Goal: Task Accomplishment & Management: Use online tool/utility

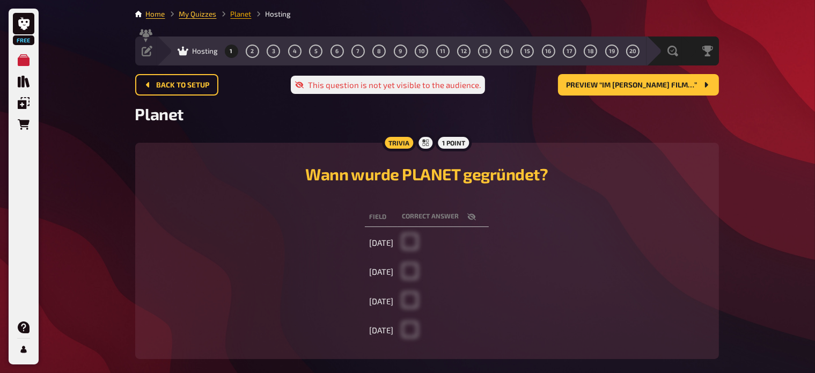
click at [232, 14] on link "Planet" at bounding box center [241, 14] width 21 height 9
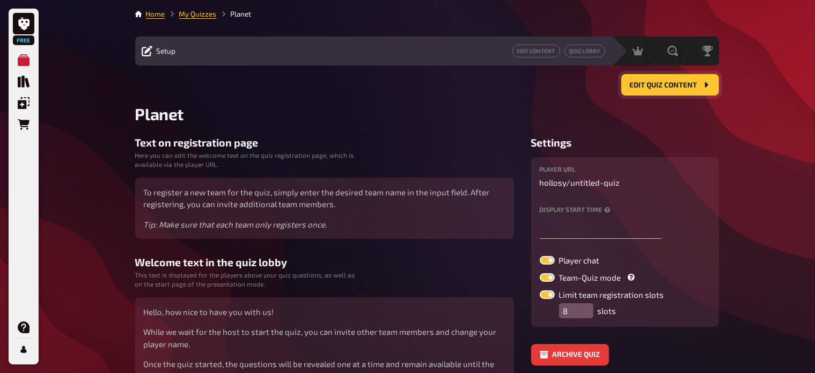
click at [631, 84] on span "Edit Quiz content" at bounding box center [664, 86] width 68 height 8
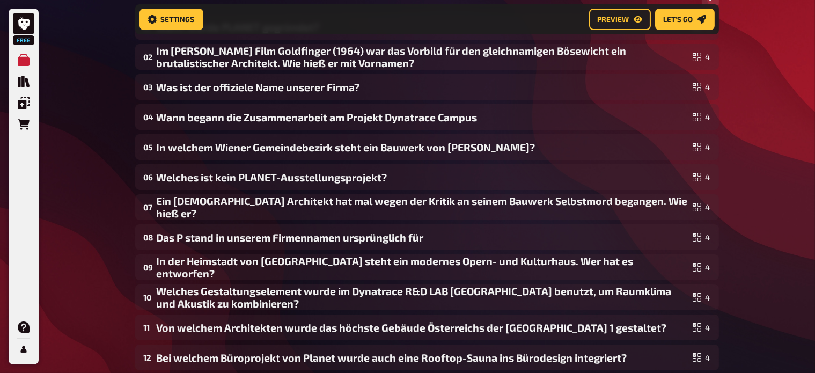
scroll to position [133, 0]
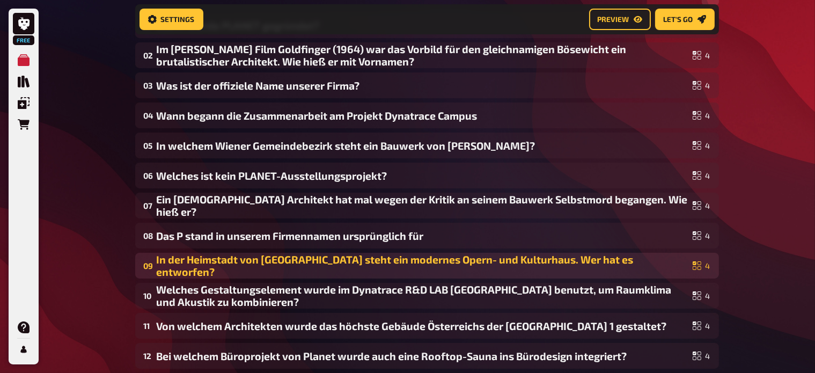
click at [345, 272] on div "09 In der Heimstadt von [GEOGRAPHIC_DATA] steht ein modernes Opern- und Kulturh…" at bounding box center [427, 266] width 584 height 26
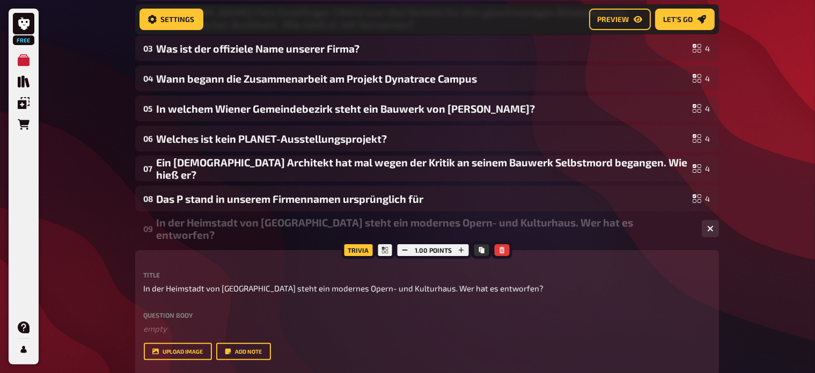
scroll to position [172, 0]
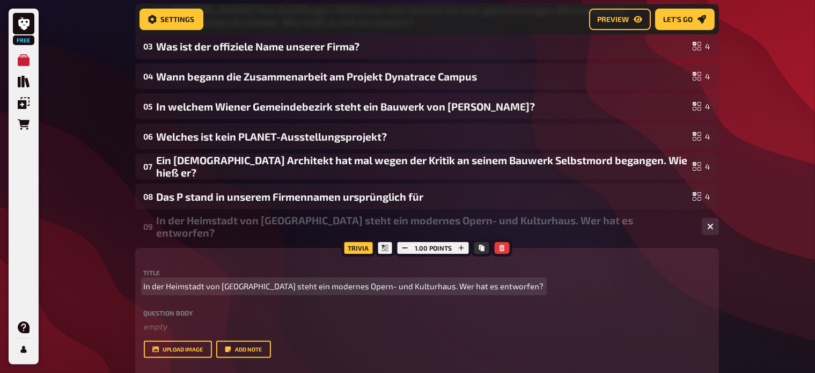
click at [186, 285] on span "In der Heimstadt von [GEOGRAPHIC_DATA] steht ein modernes Opern- und Kulturhaus…" at bounding box center [344, 286] width 400 height 12
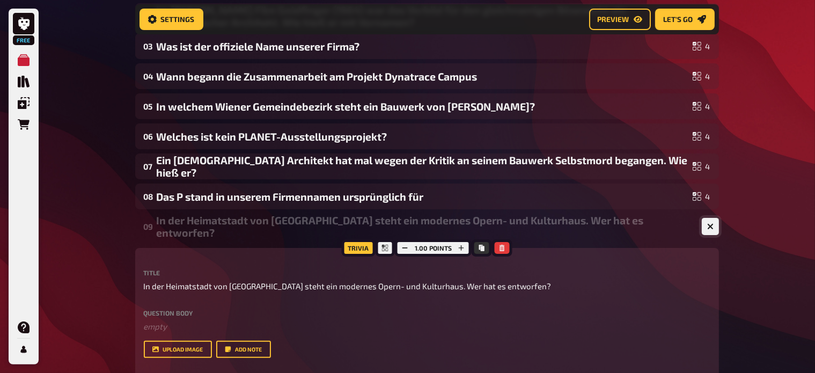
click at [713, 224] on icon "button" at bounding box center [711, 226] width 6 height 6
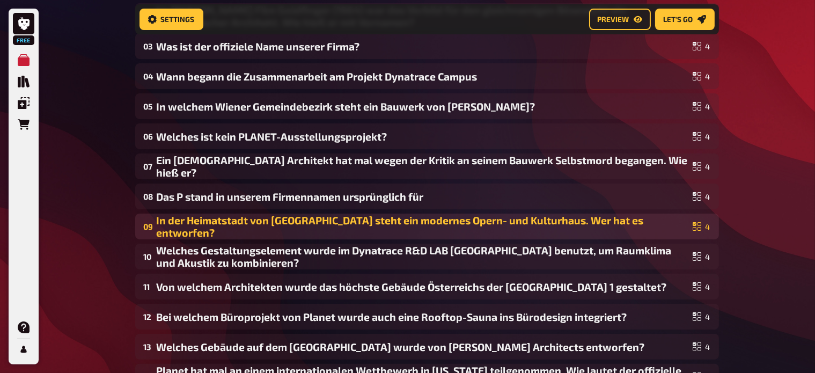
scroll to position [208, 0]
